Goal: Task Accomplishment & Management: Manage account settings

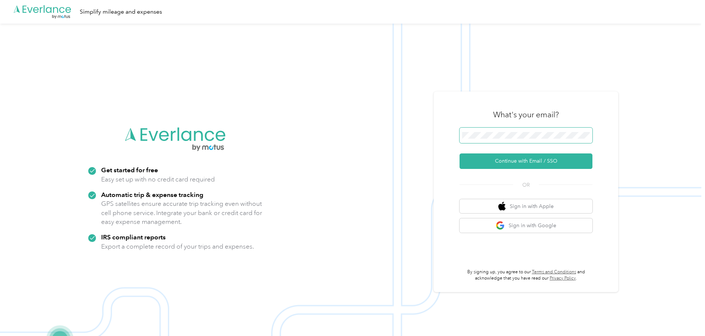
click at [487, 132] on span at bounding box center [526, 136] width 133 height 16
click at [535, 160] on button "Continue with Email / SSO" at bounding box center [526, 162] width 133 height 16
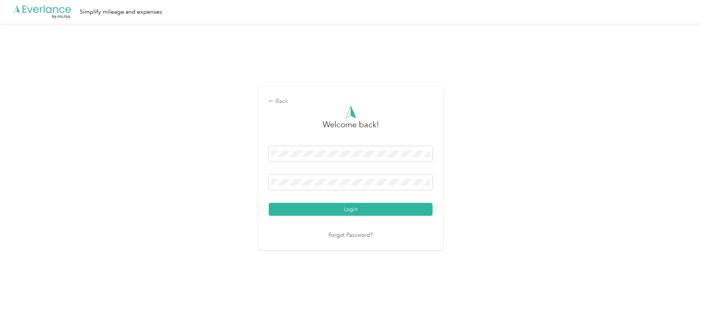
drag, startPoint x: 313, startPoint y: 213, endPoint x: 416, endPoint y: 219, distance: 102.4
click at [314, 213] on button "Login" at bounding box center [351, 209] width 164 height 13
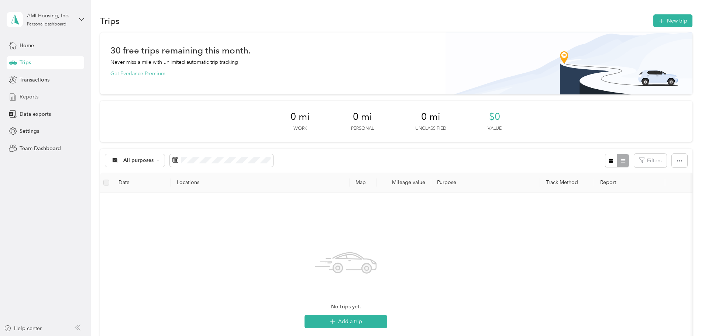
click at [31, 95] on span "Reports" at bounding box center [29, 97] width 19 height 8
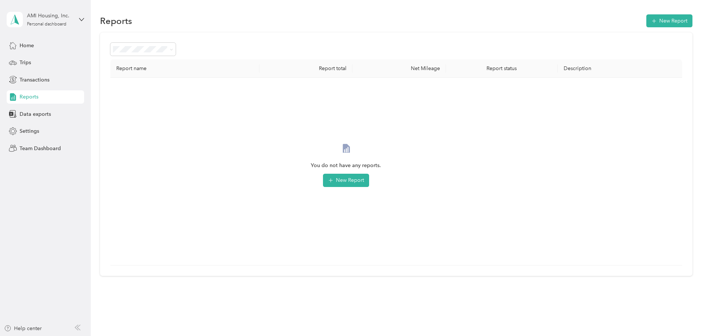
click at [39, 32] on div "AMI Housing, Inc. Personal dashboard" at bounding box center [46, 20] width 78 height 26
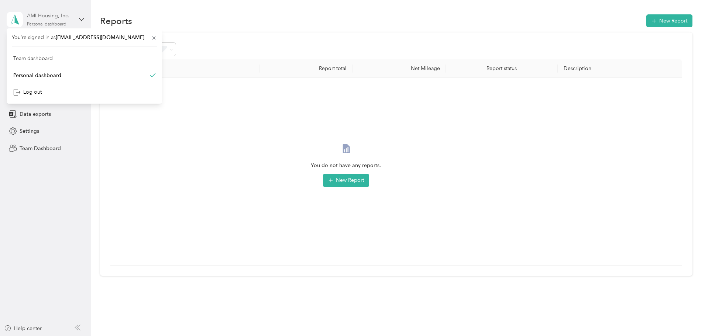
click at [42, 20] on div "AMI Housing, Inc. Personal dashboard" at bounding box center [50, 19] width 46 height 15
click at [42, 24] on div "Personal dashboard" at bounding box center [47, 24] width 40 height 4
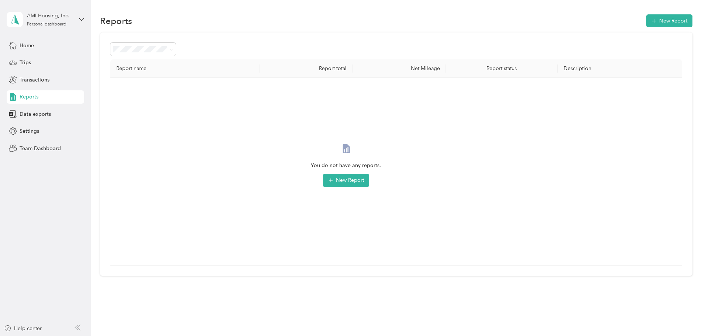
click at [35, 65] on div "Team dashboard Personal dashboard Log out" at bounding box center [84, 77] width 145 height 47
click at [35, 95] on span "Reports" at bounding box center [29, 97] width 19 height 8
click at [47, 27] on div "AMI Housing, Inc. Personal dashboard" at bounding box center [40, 20] width 66 height 16
click at [41, 61] on div "Team dashboard" at bounding box center [33, 61] width 40 height 8
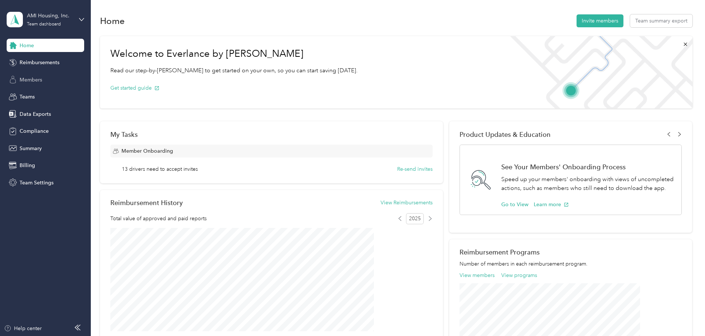
click at [36, 80] on span "Members" at bounding box center [31, 80] width 23 height 8
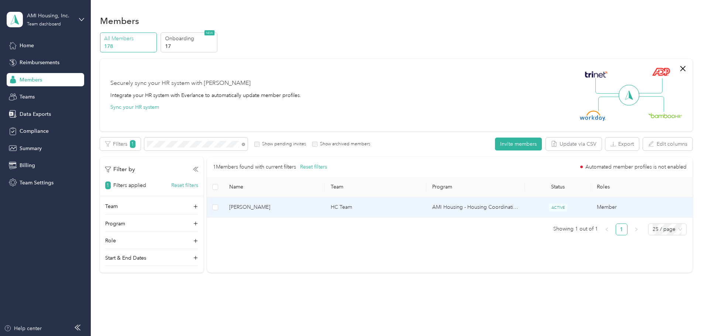
click at [306, 205] on span "[PERSON_NAME]" at bounding box center [274, 207] width 90 height 8
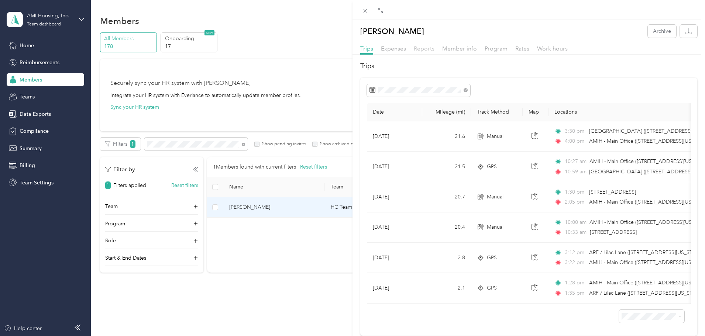
click at [426, 48] on span "Reports" at bounding box center [424, 48] width 21 height 7
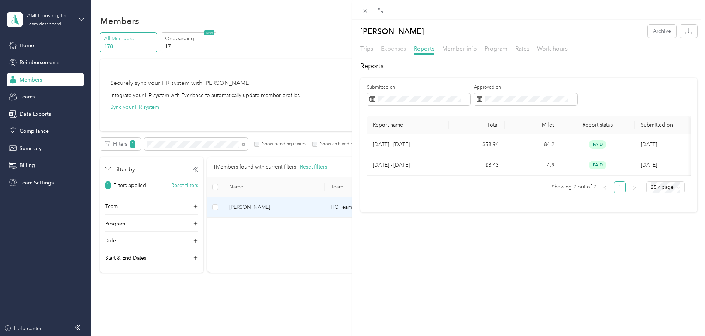
click at [399, 49] on span "Expenses" at bounding box center [393, 48] width 25 height 7
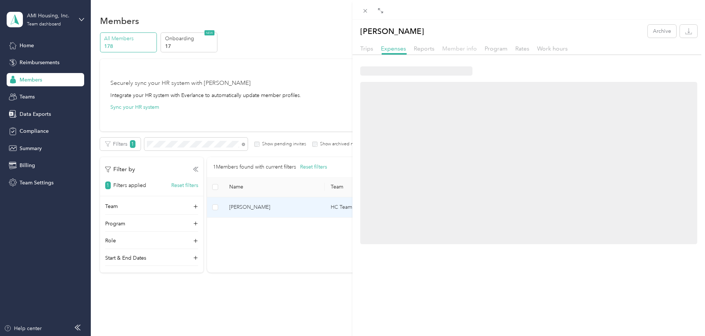
click at [459, 49] on span "Member info" at bounding box center [459, 48] width 35 height 7
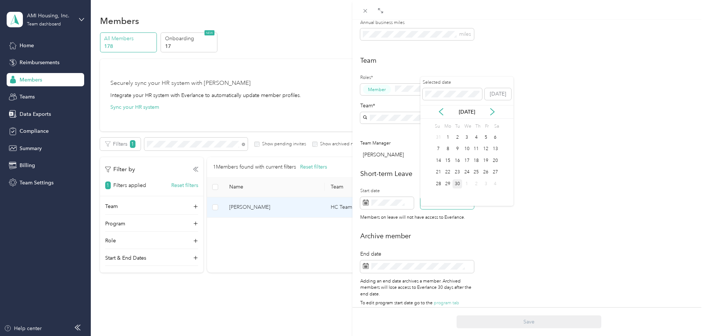
scroll to position [181, 0]
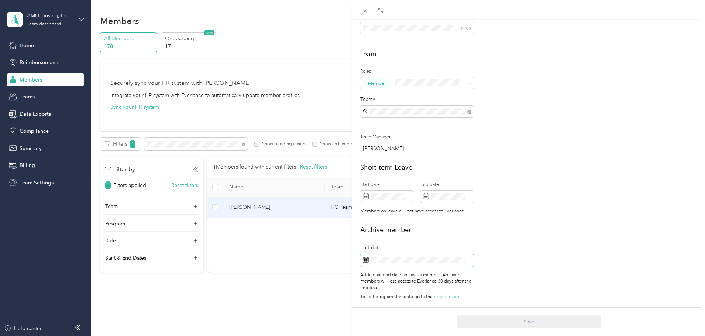
click at [390, 254] on span at bounding box center [417, 260] width 114 height 13
click at [408, 258] on span at bounding box center [417, 260] width 114 height 13
click at [398, 260] on span at bounding box center [417, 260] width 114 height 13
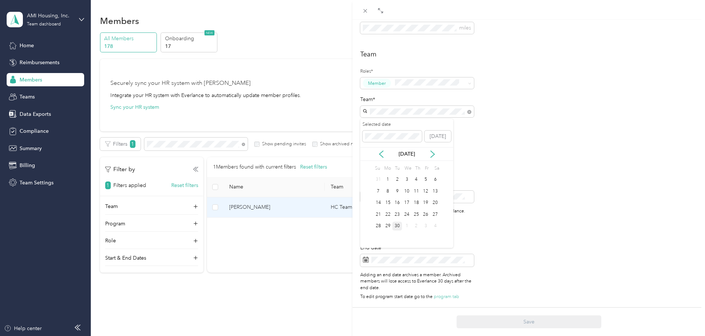
click at [396, 224] on div "30" at bounding box center [397, 226] width 10 height 9
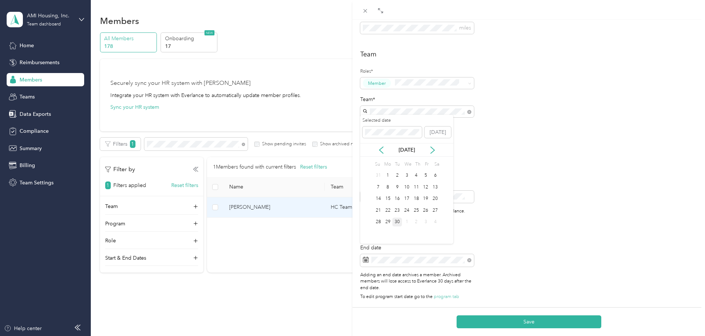
click at [493, 232] on div "Archive member End date Adding an end date archives a member. Archived members …" at bounding box center [528, 264] width 337 height 79
drag, startPoint x: 510, startPoint y: 323, endPoint x: 608, endPoint y: 278, distance: 107.9
click at [510, 323] on button "Save" at bounding box center [529, 322] width 145 height 13
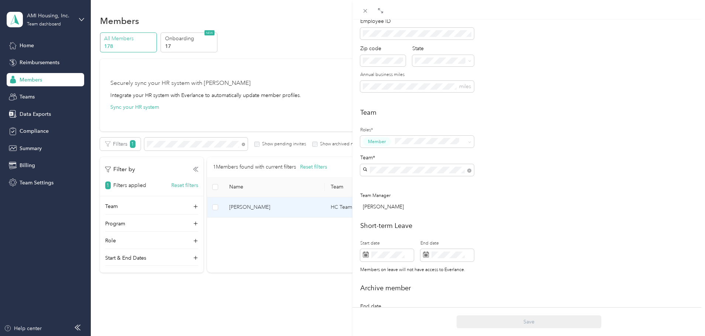
scroll to position [59, 0]
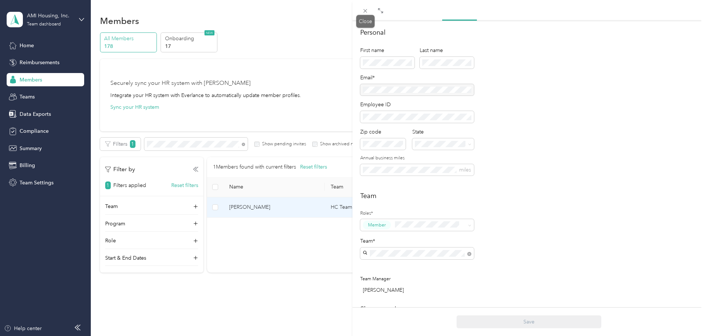
drag, startPoint x: 366, startPoint y: 11, endPoint x: 370, endPoint y: 1, distance: 10.1
click at [367, 10] on icon at bounding box center [365, 11] width 6 height 6
